Goal: Information Seeking & Learning: Check status

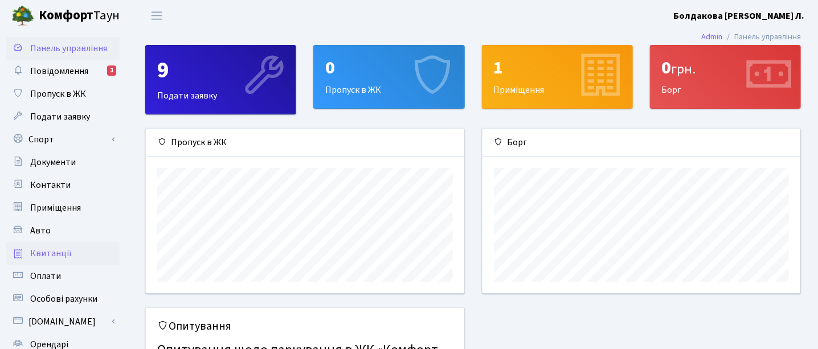
click at [39, 248] on span "Квитанції" at bounding box center [51, 253] width 42 height 13
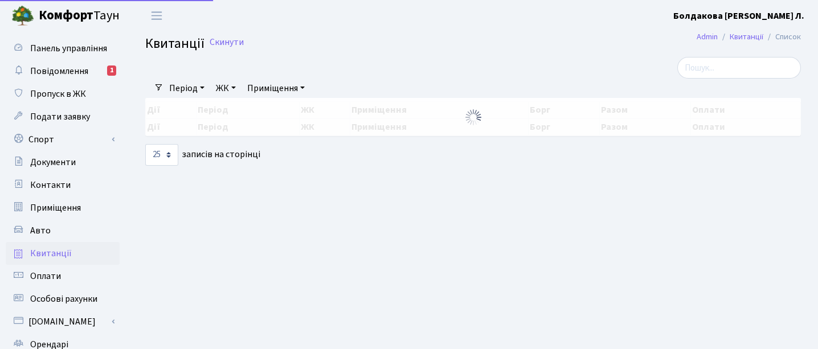
select select "25"
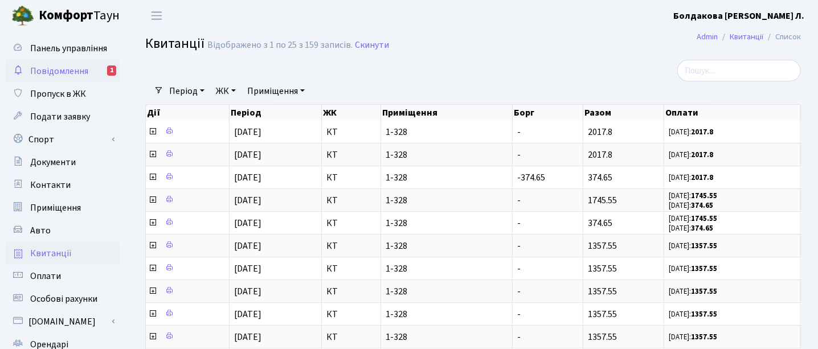
click at [64, 69] on span "Повідомлення" at bounding box center [59, 71] width 58 height 13
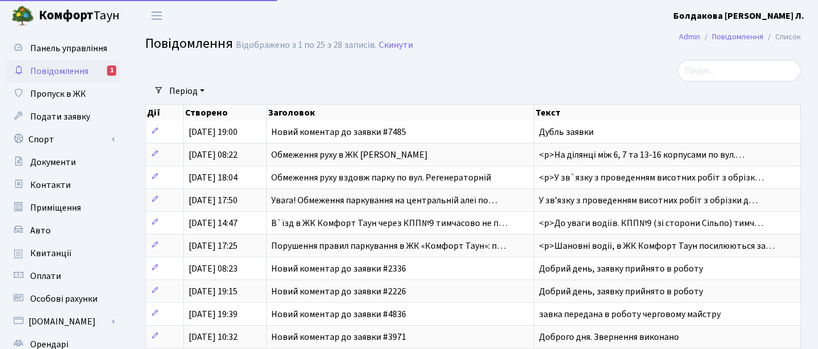
select select "25"
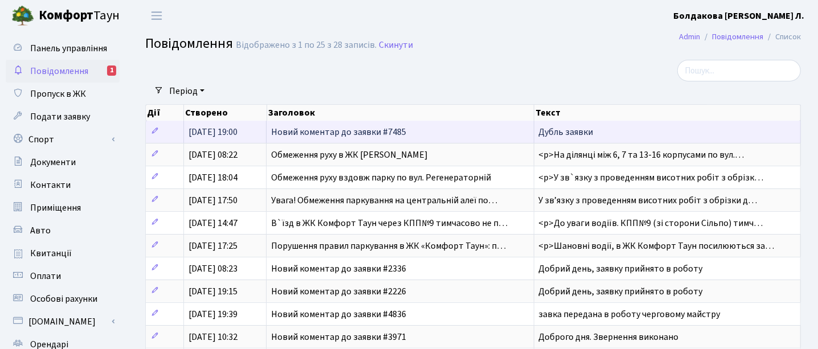
click at [313, 129] on span "Новий коментар до заявки #7485" at bounding box center [338, 132] width 135 height 13
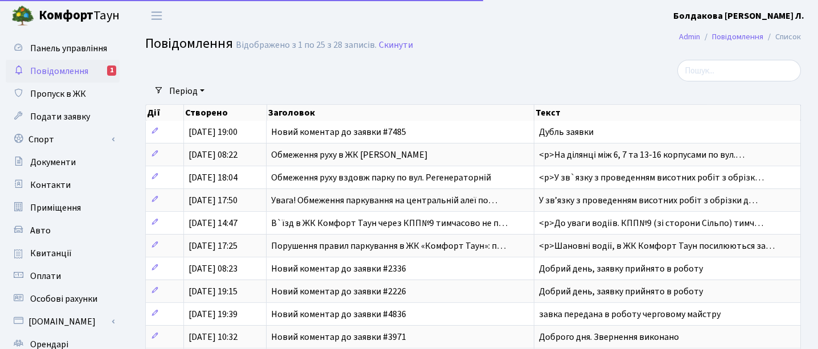
select select "25"
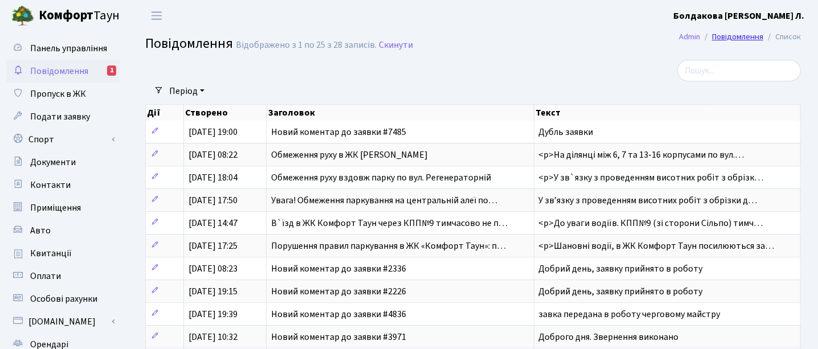
click at [749, 39] on link "Повідомлення" at bounding box center [737, 37] width 51 height 12
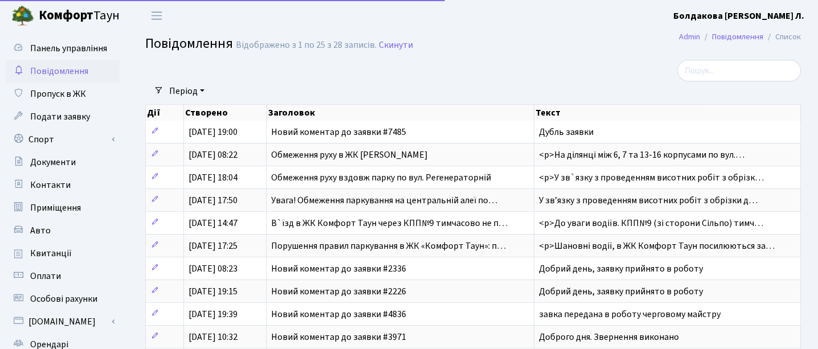
select select "25"
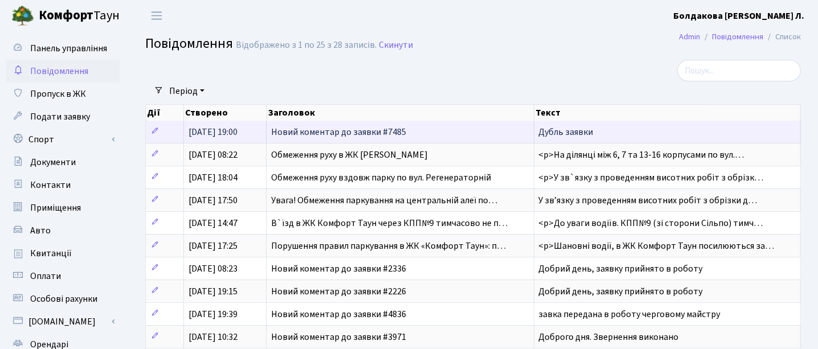
click at [384, 130] on span "Новий коментар до заявки #7485" at bounding box center [338, 132] width 135 height 13
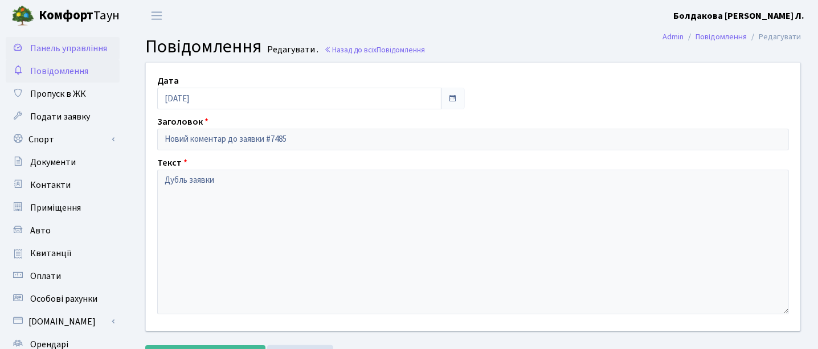
click at [67, 52] on span "Панель управління" at bounding box center [68, 48] width 77 height 13
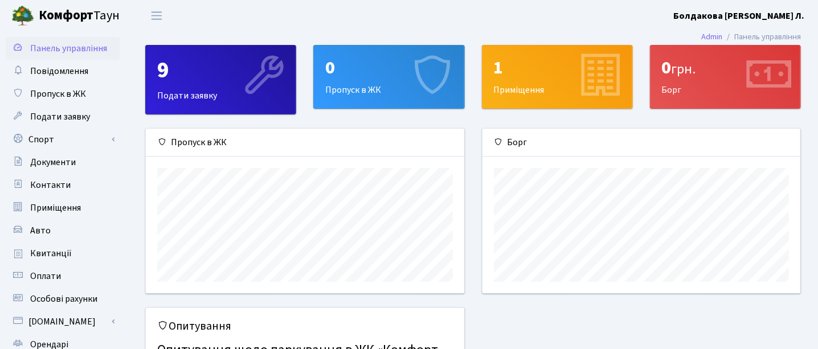
scroll to position [164, 318]
